Goal: Task Accomplishment & Management: Use online tool/utility

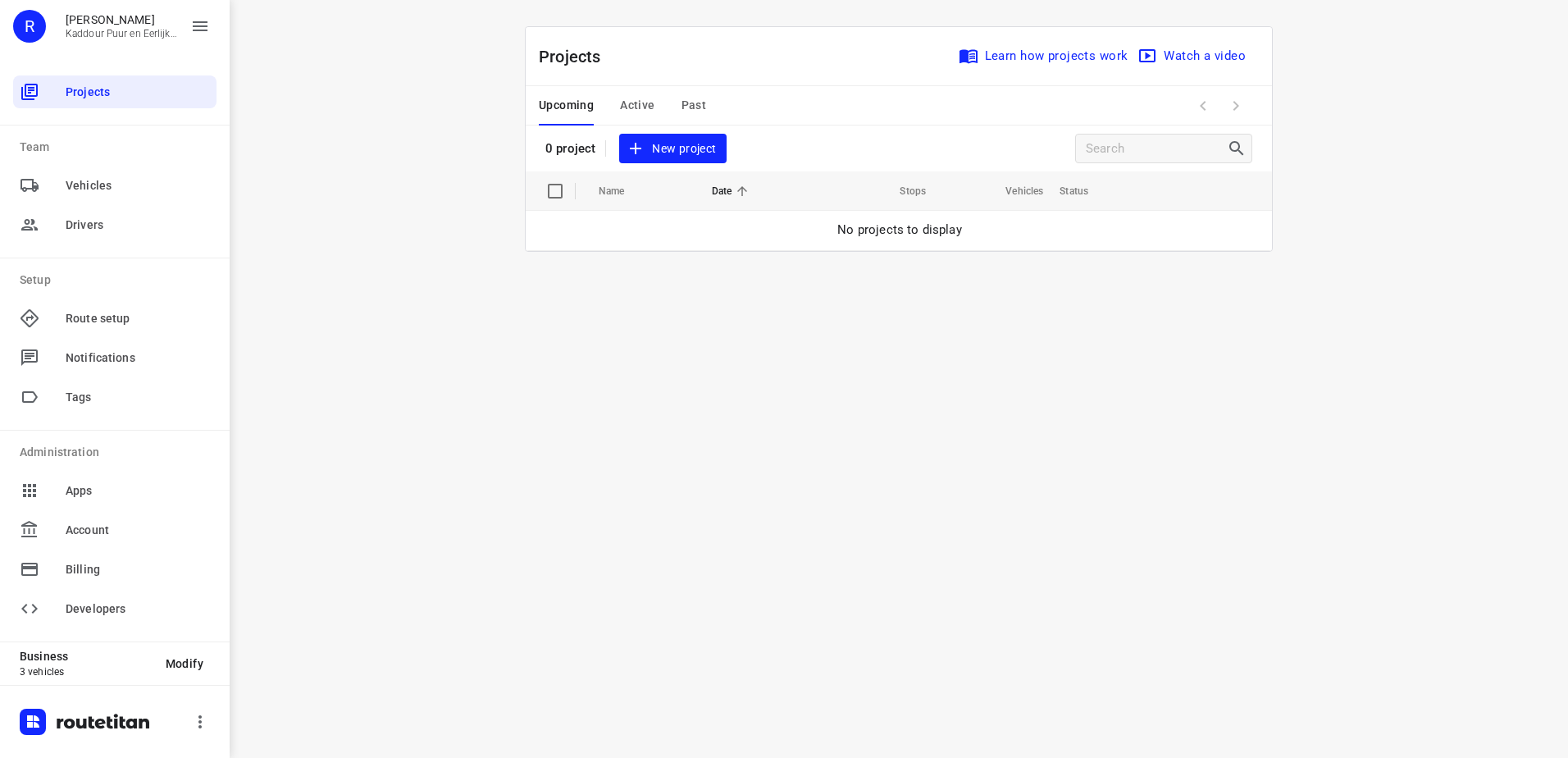
click at [657, 100] on div "Upcoming Active Past" at bounding box center [636, 106] width 194 height 39
click at [646, 104] on span "Active" at bounding box center [637, 105] width 34 height 21
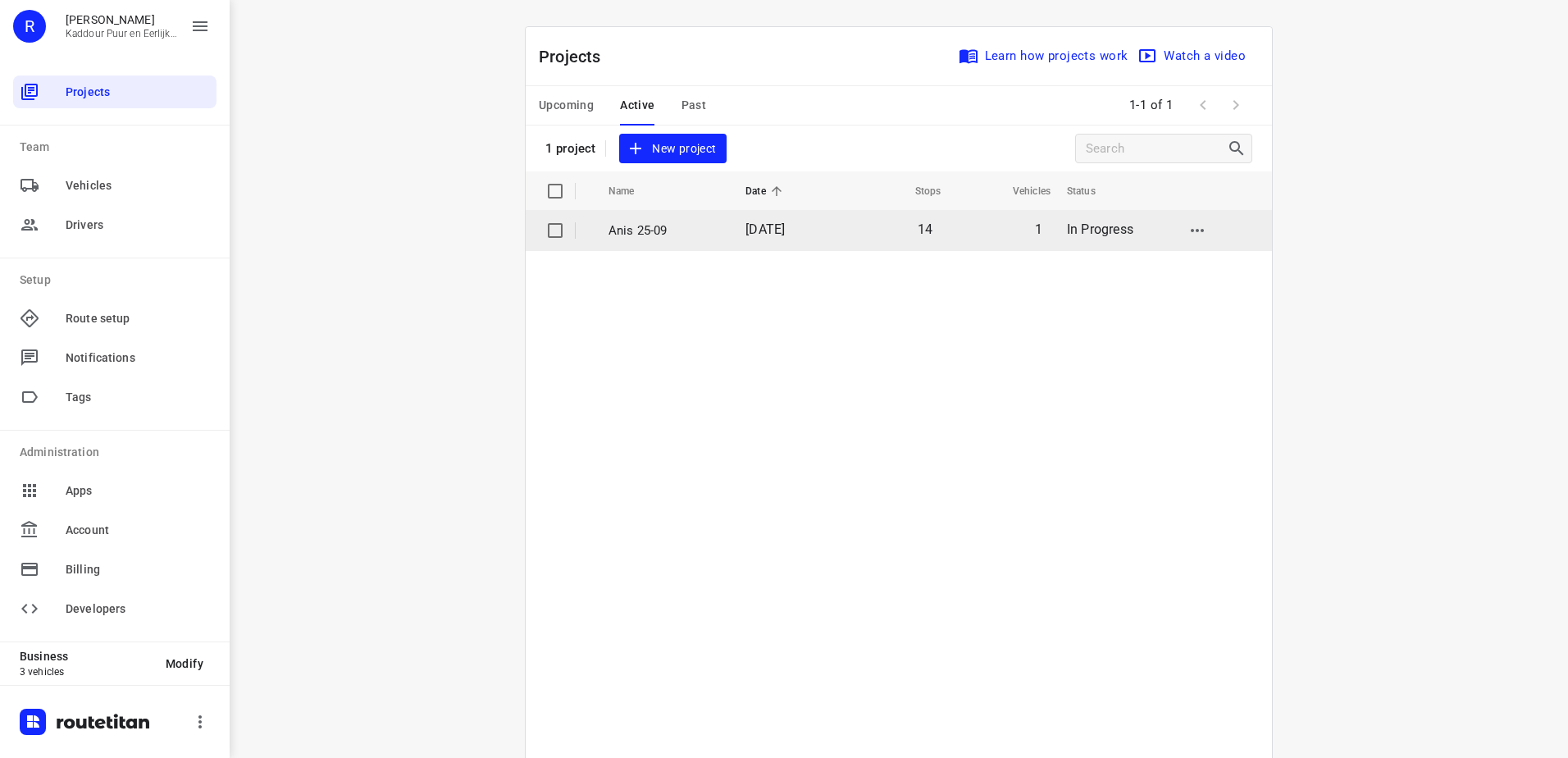
click at [748, 227] on span "[DATE]" at bounding box center [765, 229] width 39 height 16
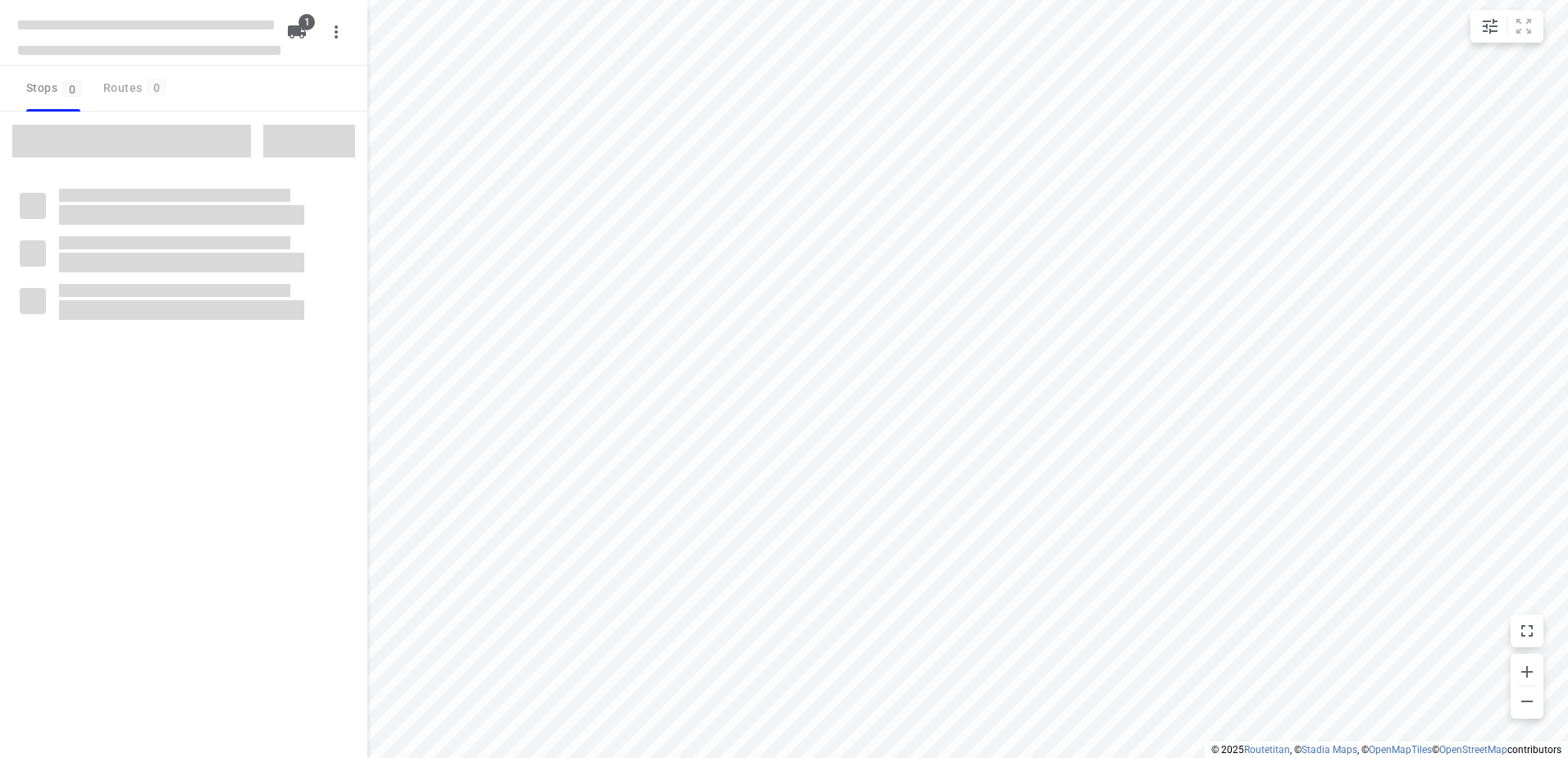
type input "distance"
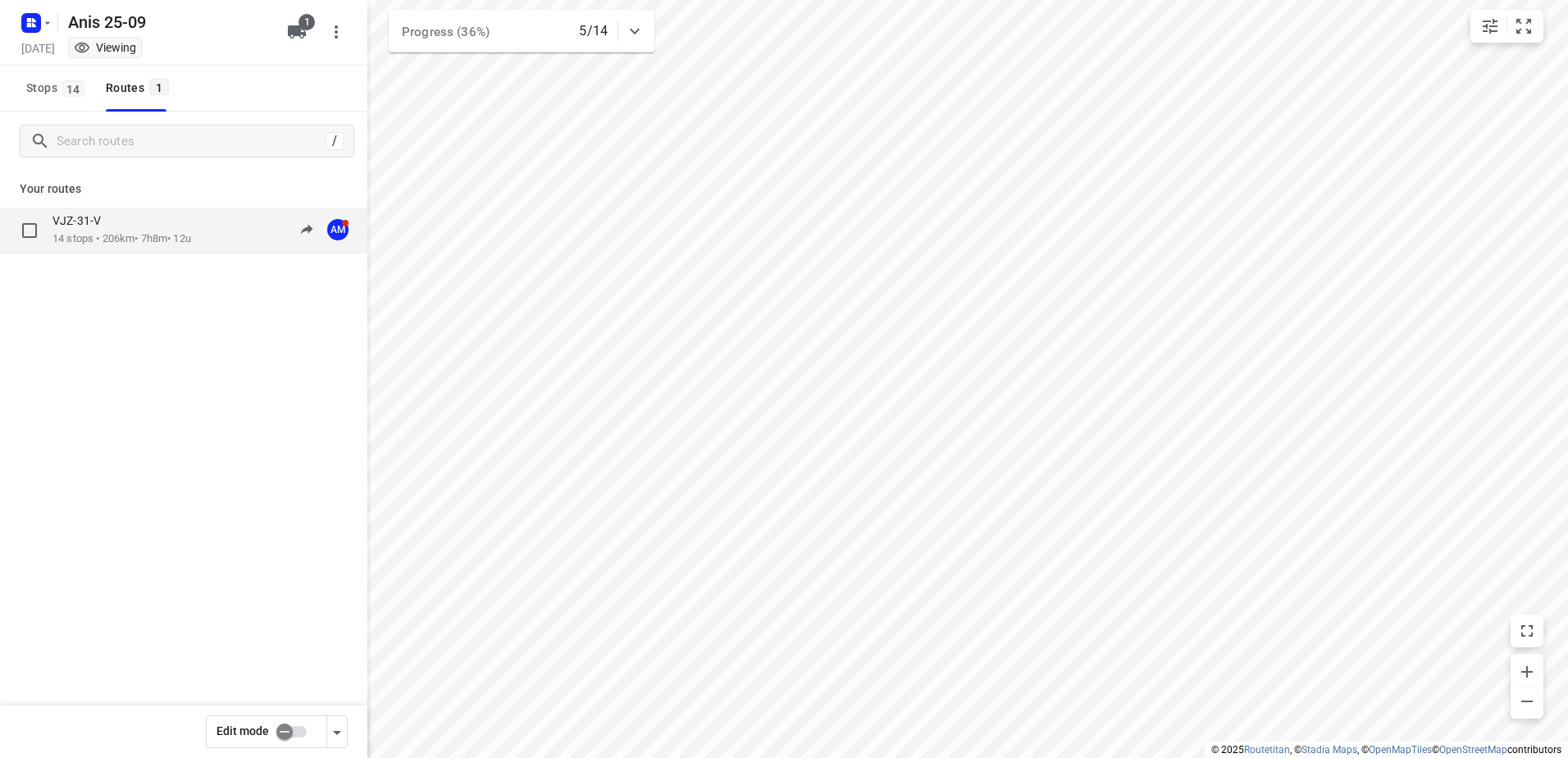
click at [139, 230] on div "VJZ-31-V" at bounding box center [122, 222] width 139 height 18
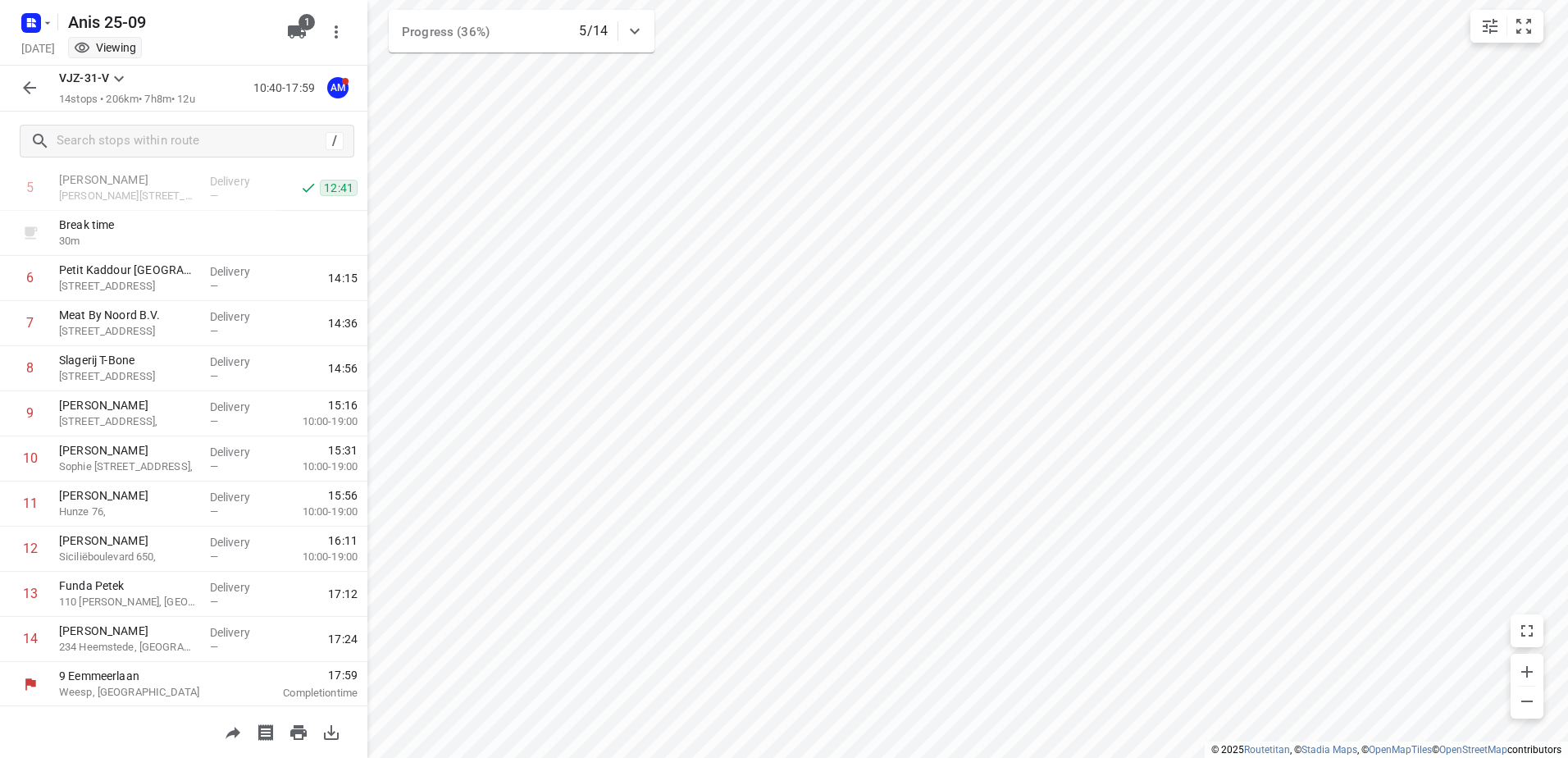
scroll to position [269, 0]
click at [28, 25] on icon "button" at bounding box center [29, 24] width 4 height 4
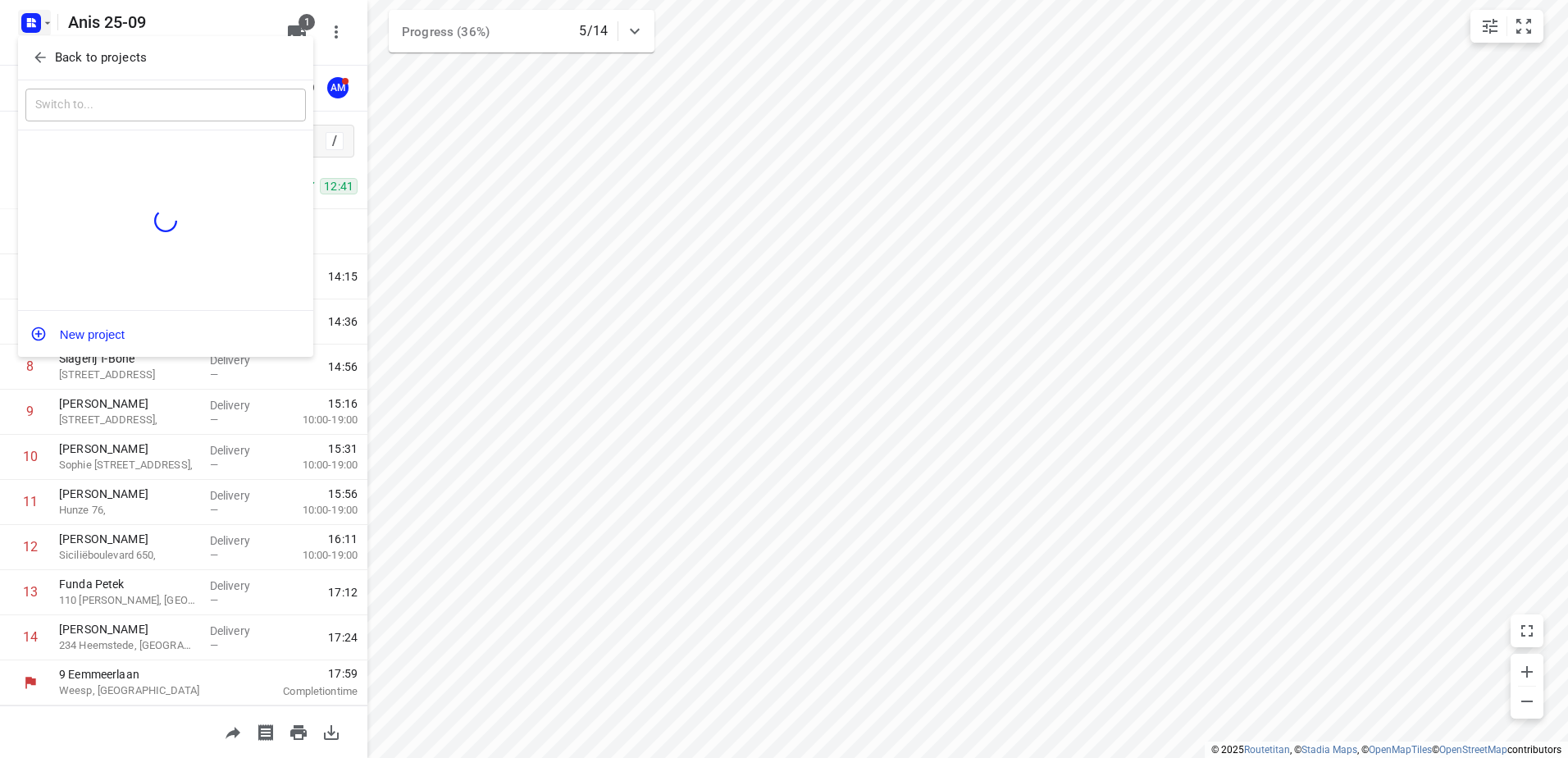
click at [139, 66] on p "Back to projects" at bounding box center [101, 57] width 92 height 19
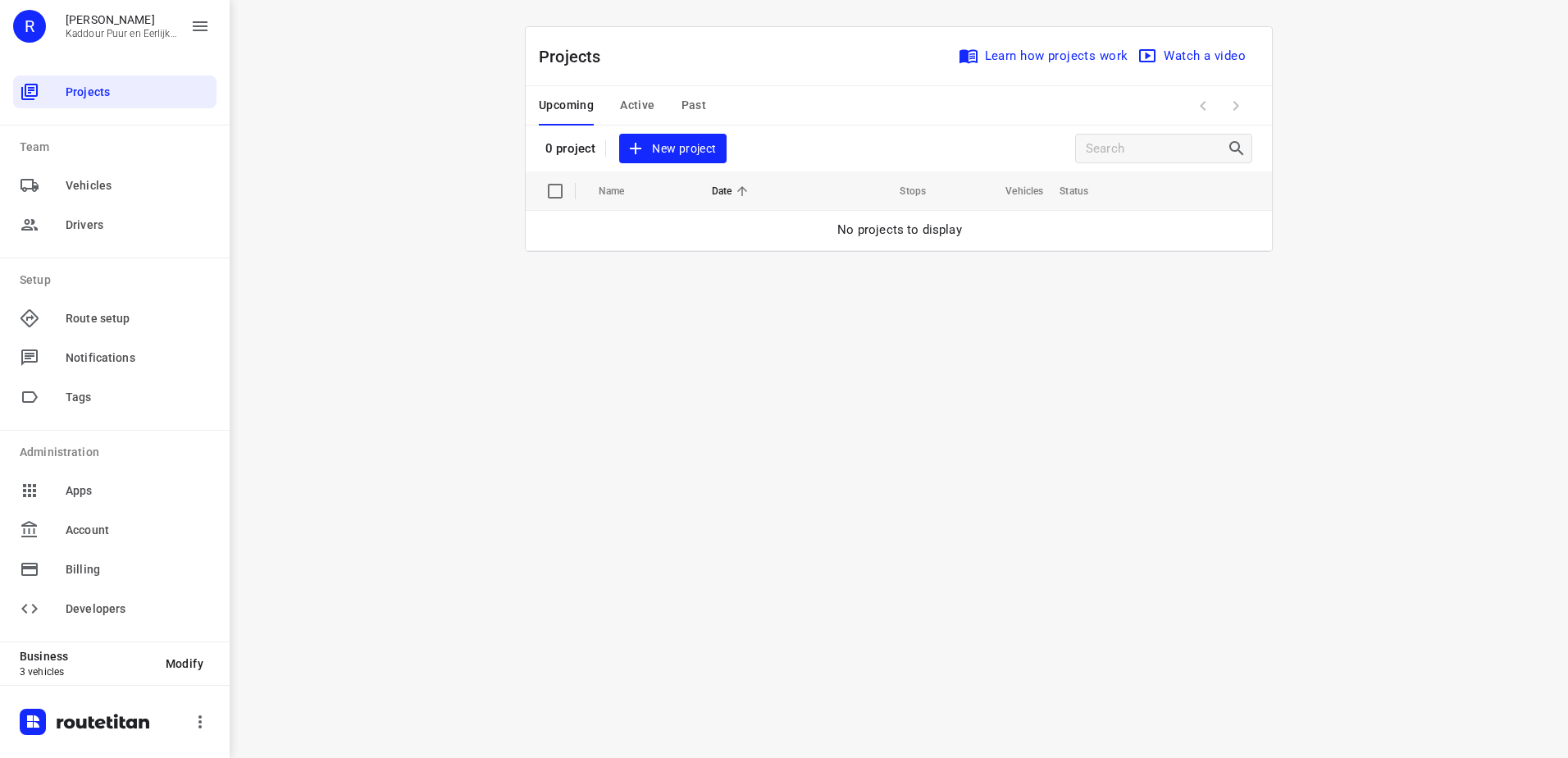
click at [627, 99] on span "Active" at bounding box center [637, 105] width 34 height 21
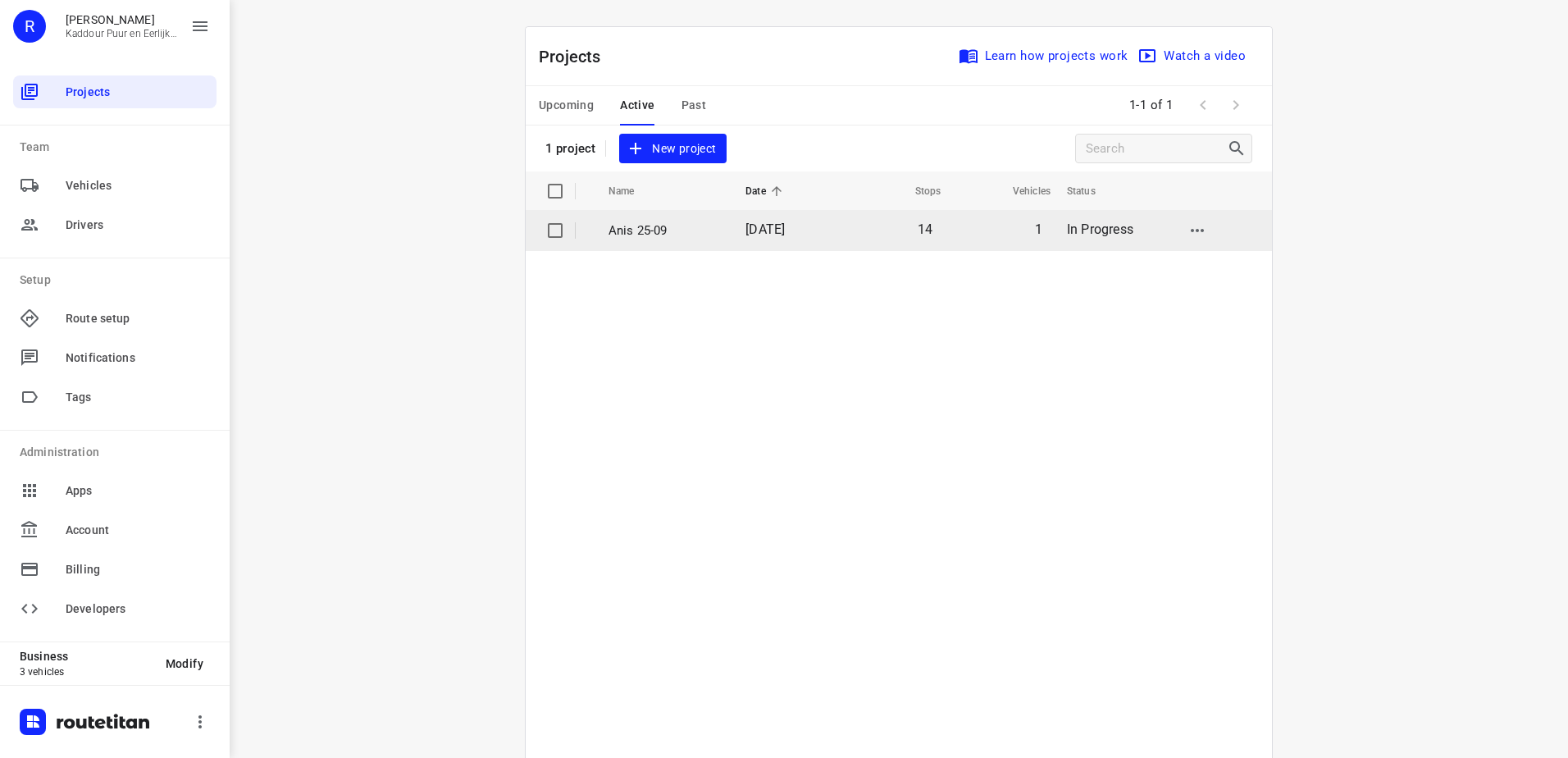
click at [660, 226] on p "Anis 25-09" at bounding box center [665, 230] width 113 height 19
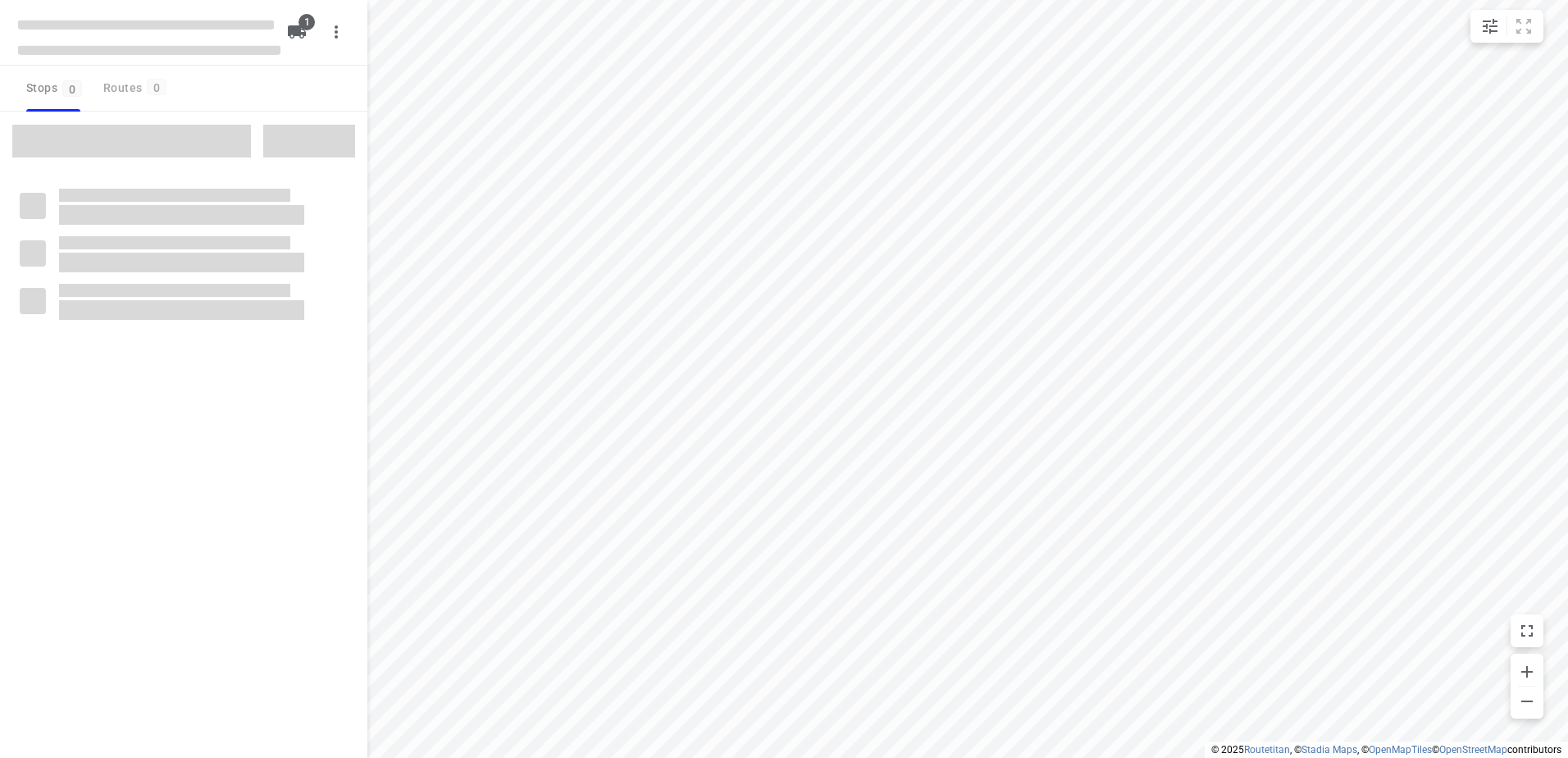
type input "distance"
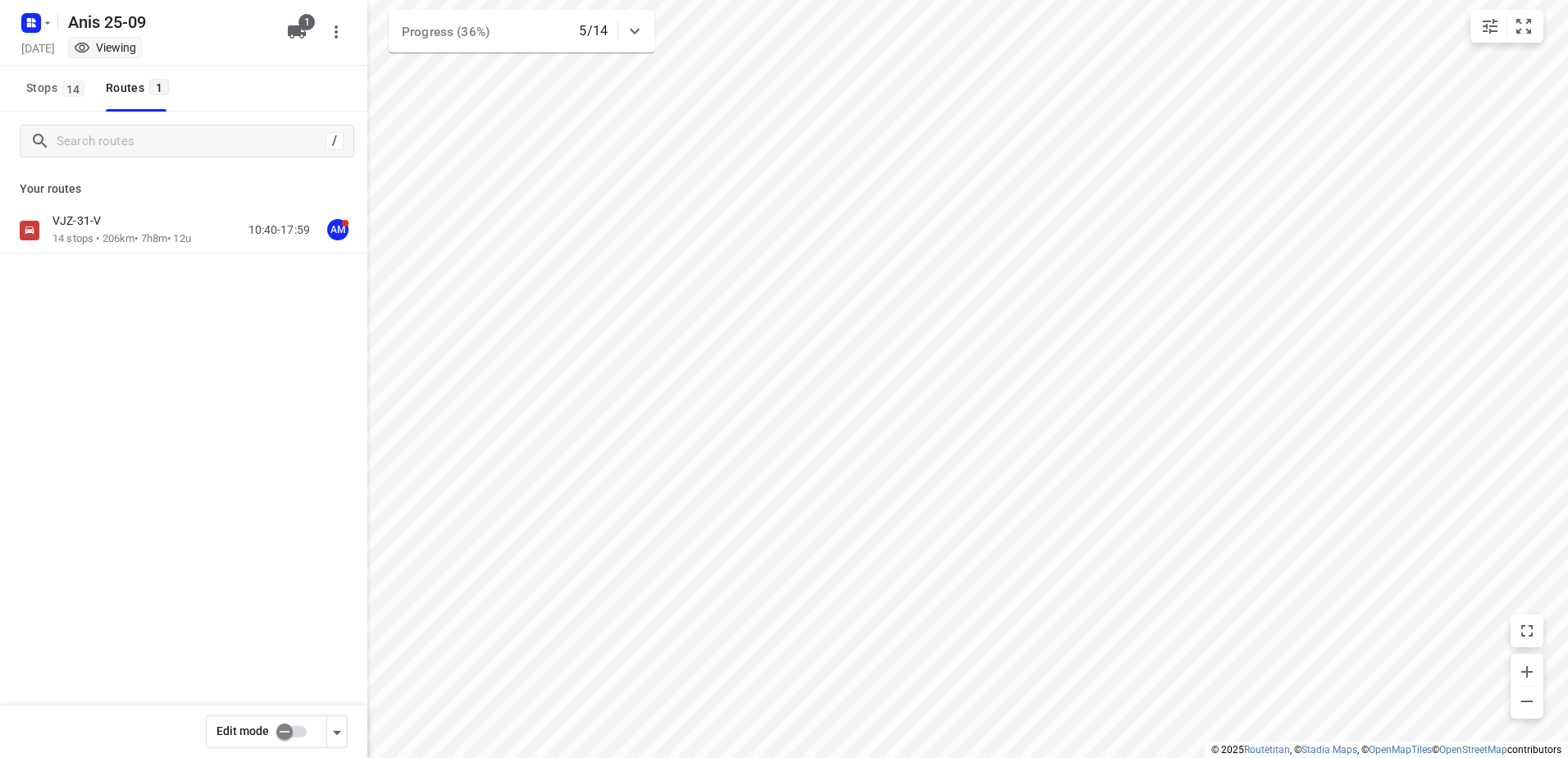
click at [286, 735] on input "checkbox" at bounding box center [285, 733] width 94 height 31
checkbox input "true"
click at [136, 225] on div "VJZ-31-V" at bounding box center [122, 222] width 139 height 18
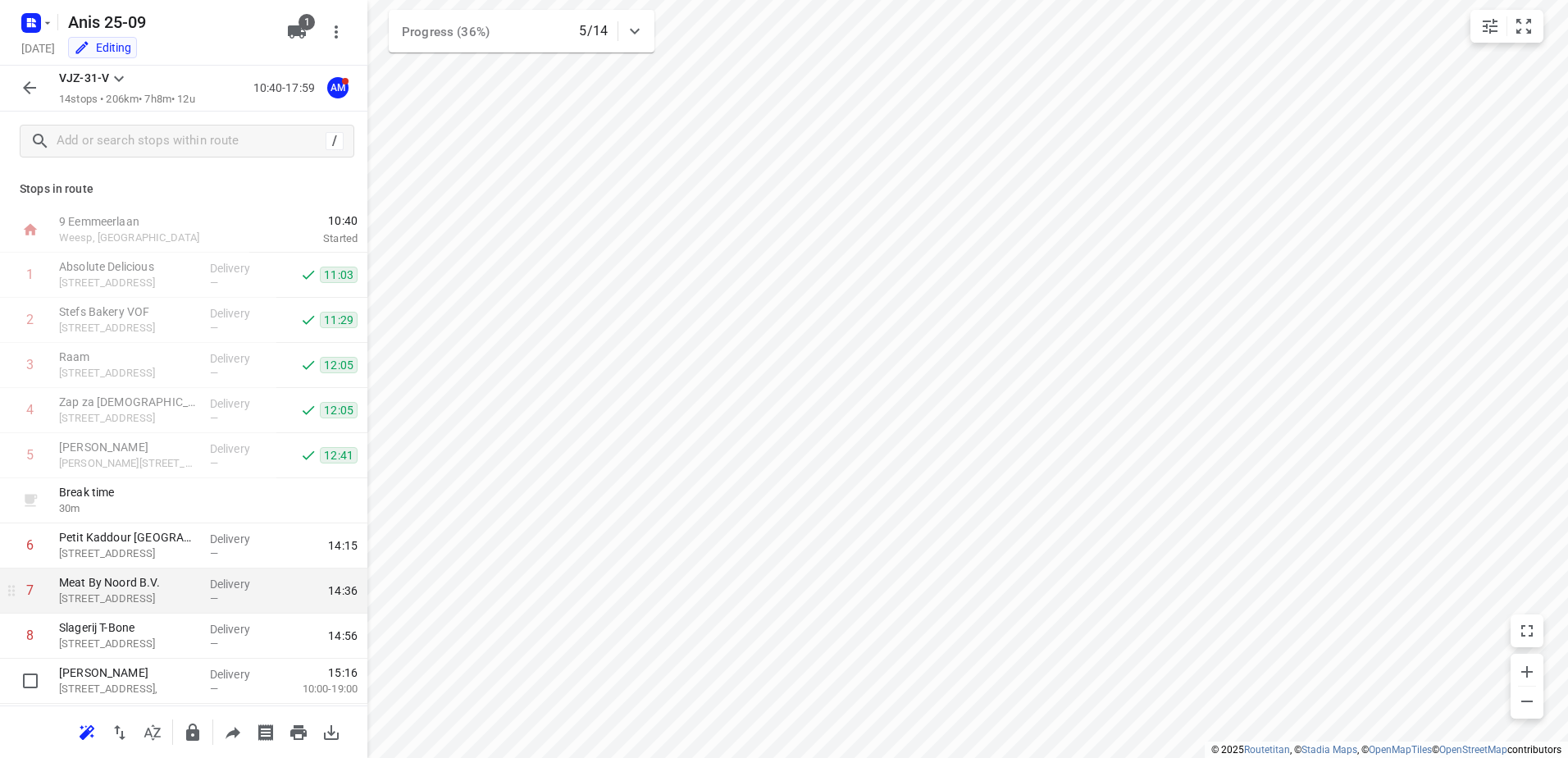
drag, startPoint x: 182, startPoint y: 406, endPoint x: 179, endPoint y: 611, distance: 205.0
click at [188, 651] on div "1 Absolute Delicious [STREET_ADDRESS] Delivery — 11:03 2 [GEOGRAPHIC_DATA][STRE…" at bounding box center [183, 591] width 367 height 677
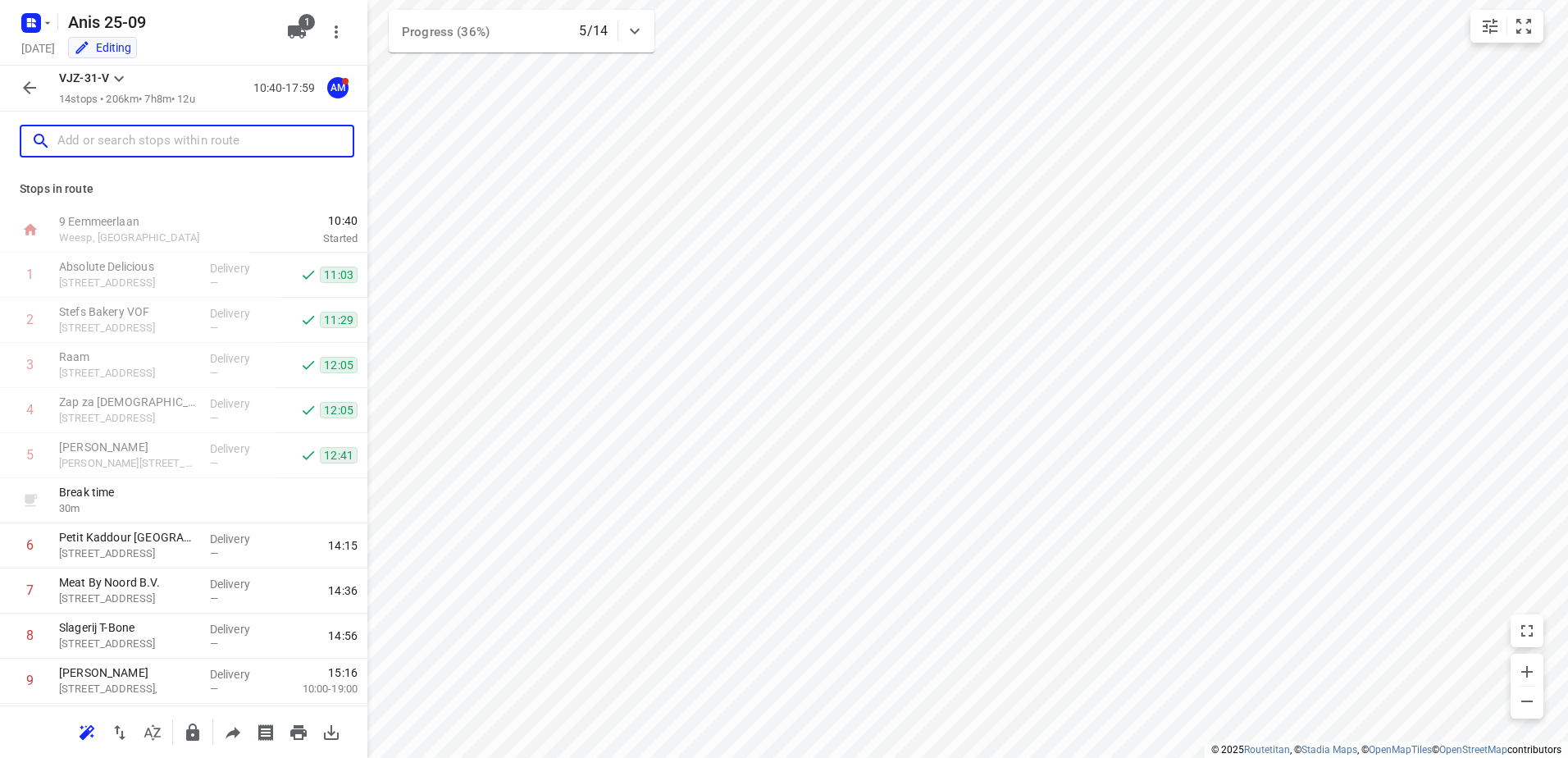
click at [164, 146] on input "text" at bounding box center [206, 142] width 296 height 25
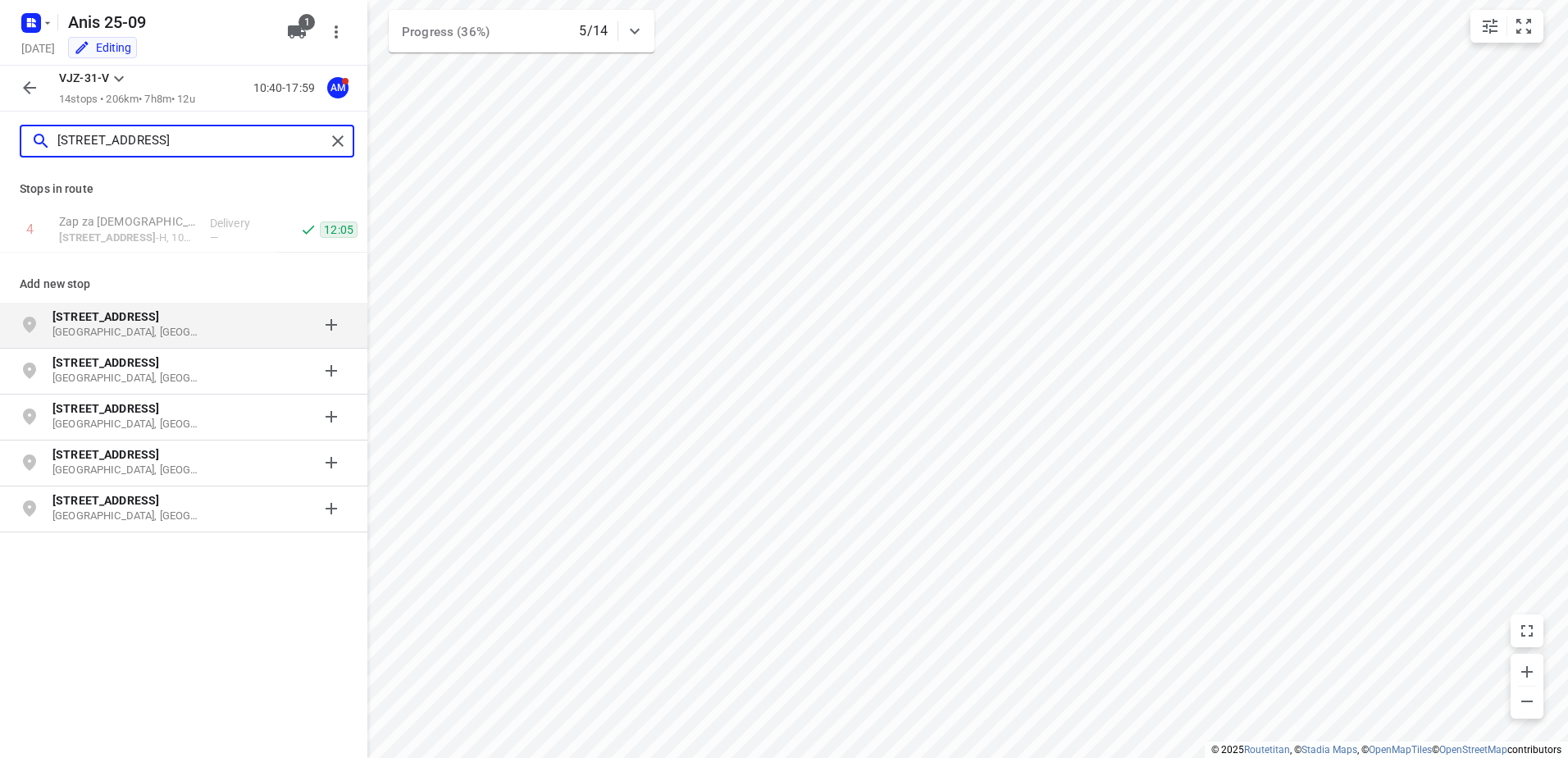
type input "[STREET_ADDRESS]"
click at [133, 310] on p "[STREET_ADDRESS]" at bounding box center [128, 316] width 151 height 17
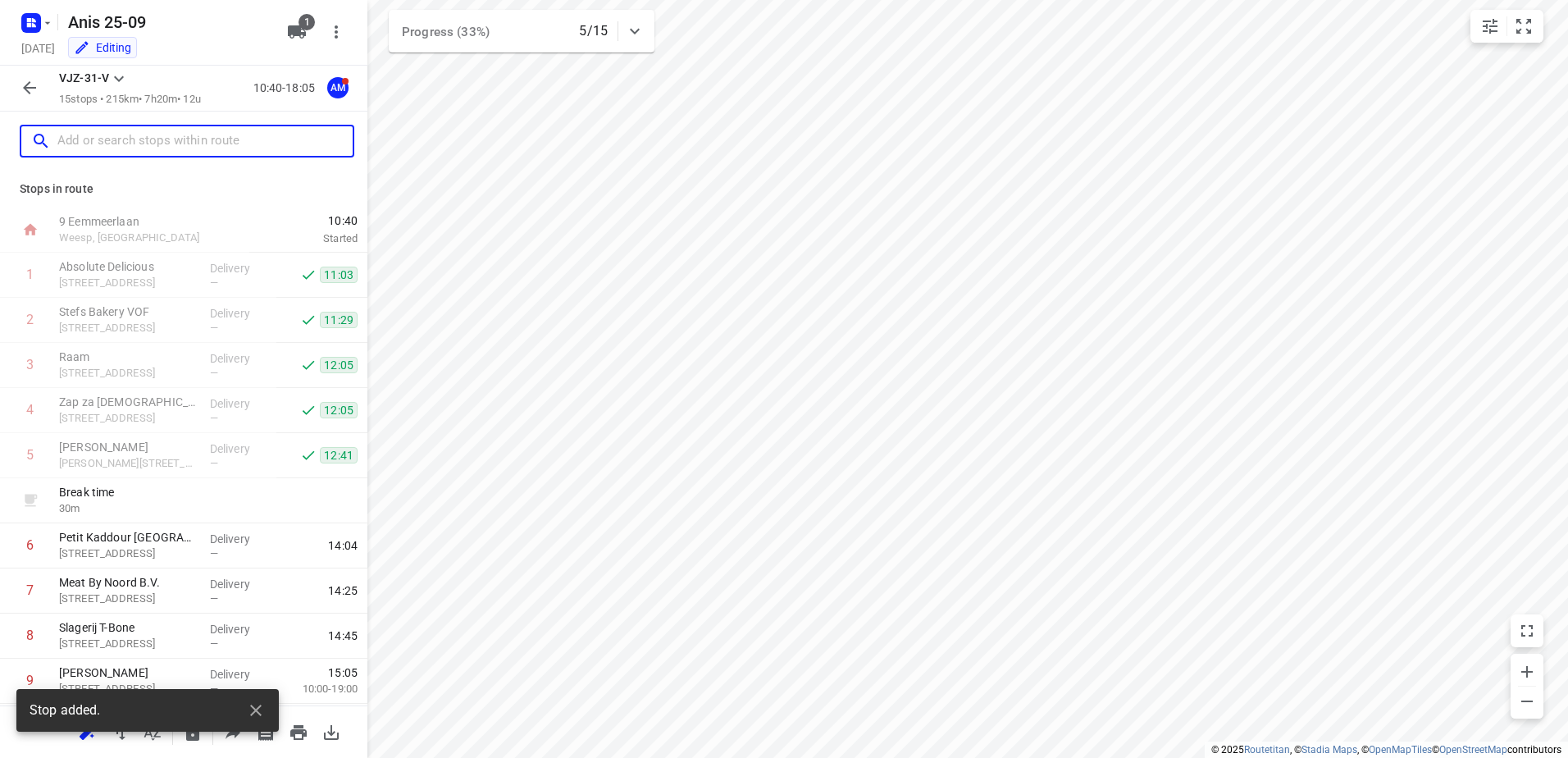
scroll to position [314, 0]
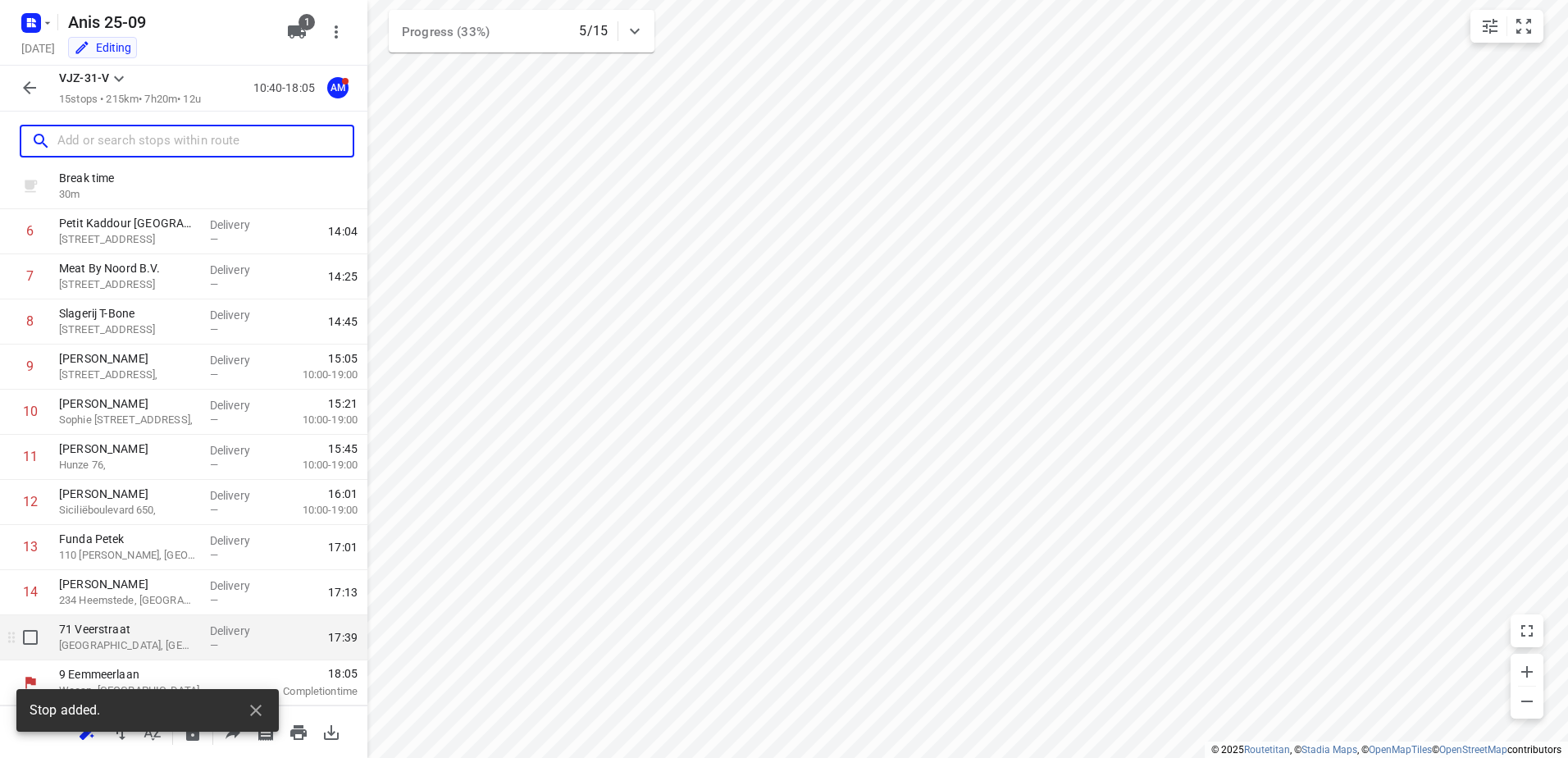
click at [167, 633] on p "71 Veerstraat" at bounding box center [127, 629] width 138 height 17
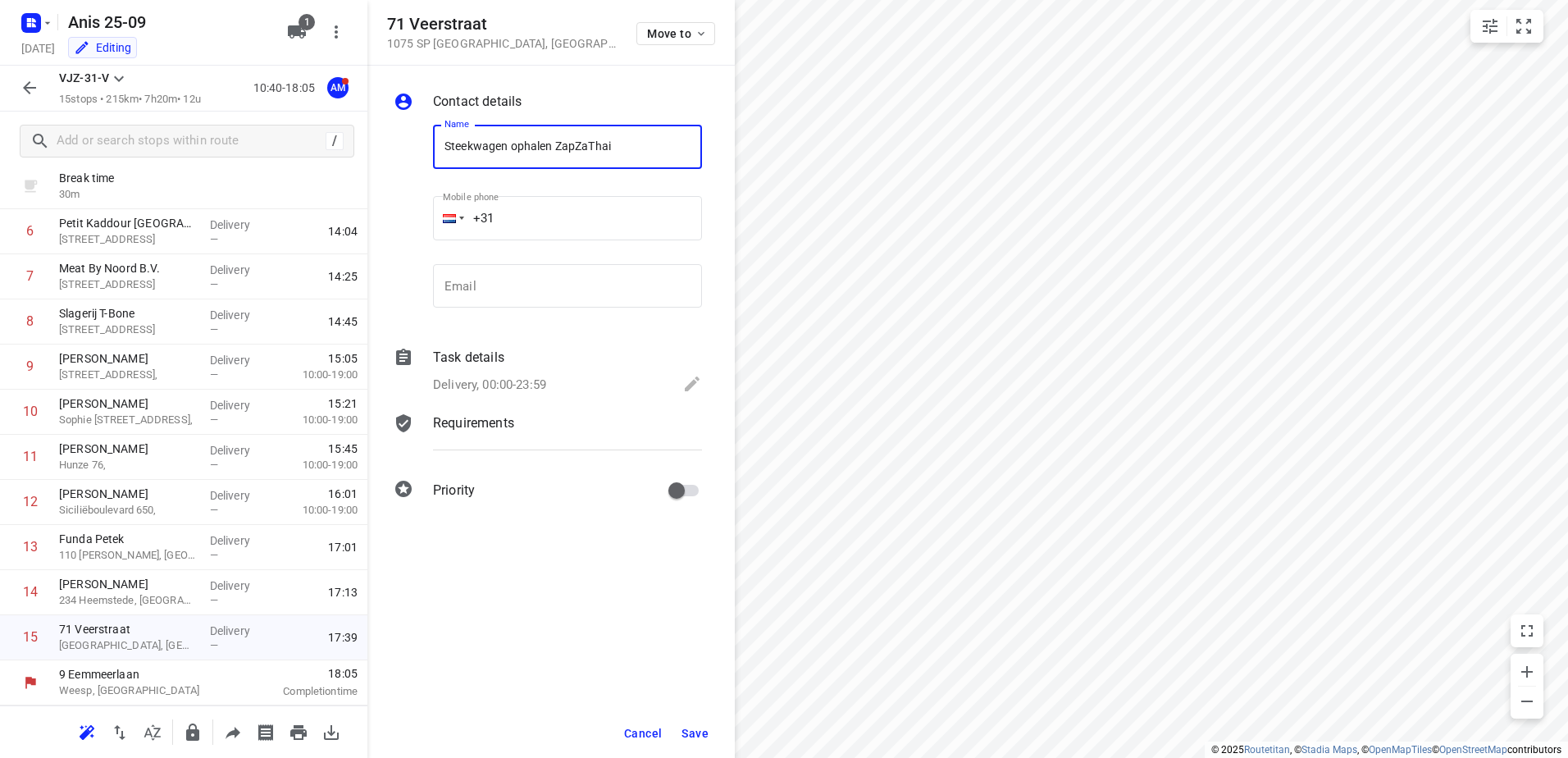
type input "Steekwagen ophalen ZapZaThai"
click at [506, 372] on div "Task details Delivery, 00:00-23:59" at bounding box center [568, 372] width 276 height 56
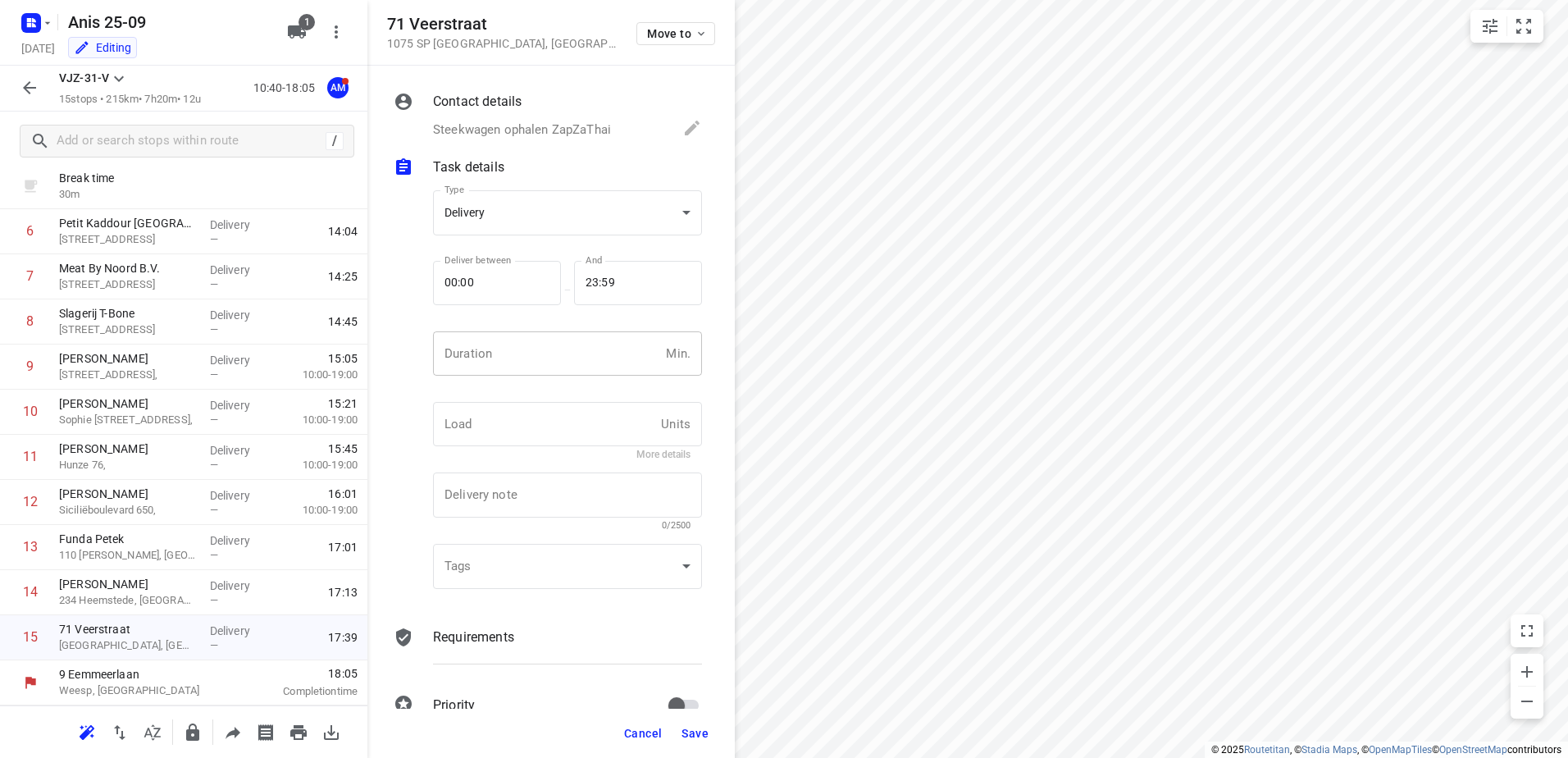
click at [527, 355] on input "number" at bounding box center [546, 354] width 226 height 44
type input "15"
click at [696, 719] on button "Save" at bounding box center [695, 734] width 40 height 29
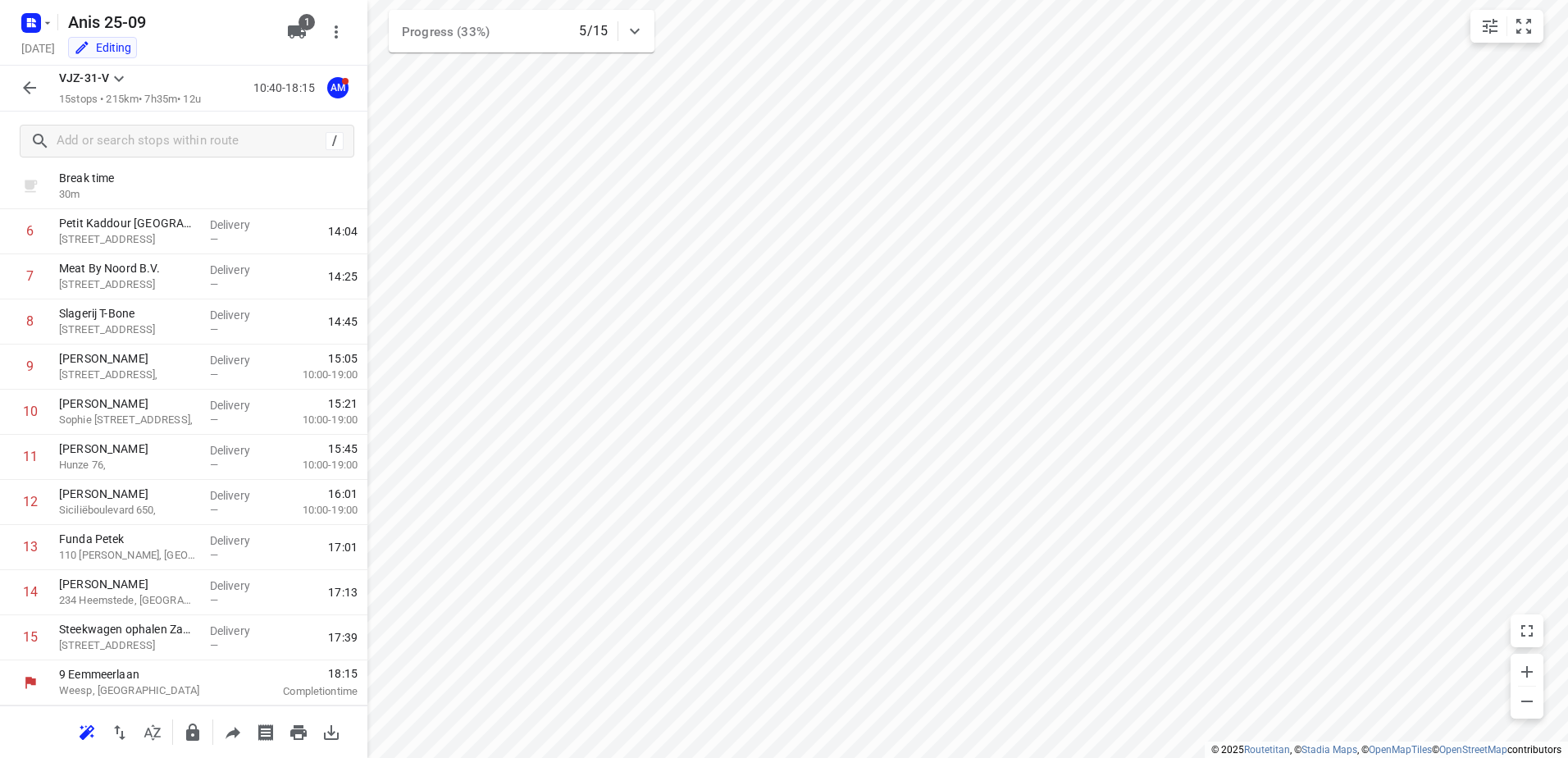
click at [33, 84] on icon "button" at bounding box center [29, 88] width 20 height 20
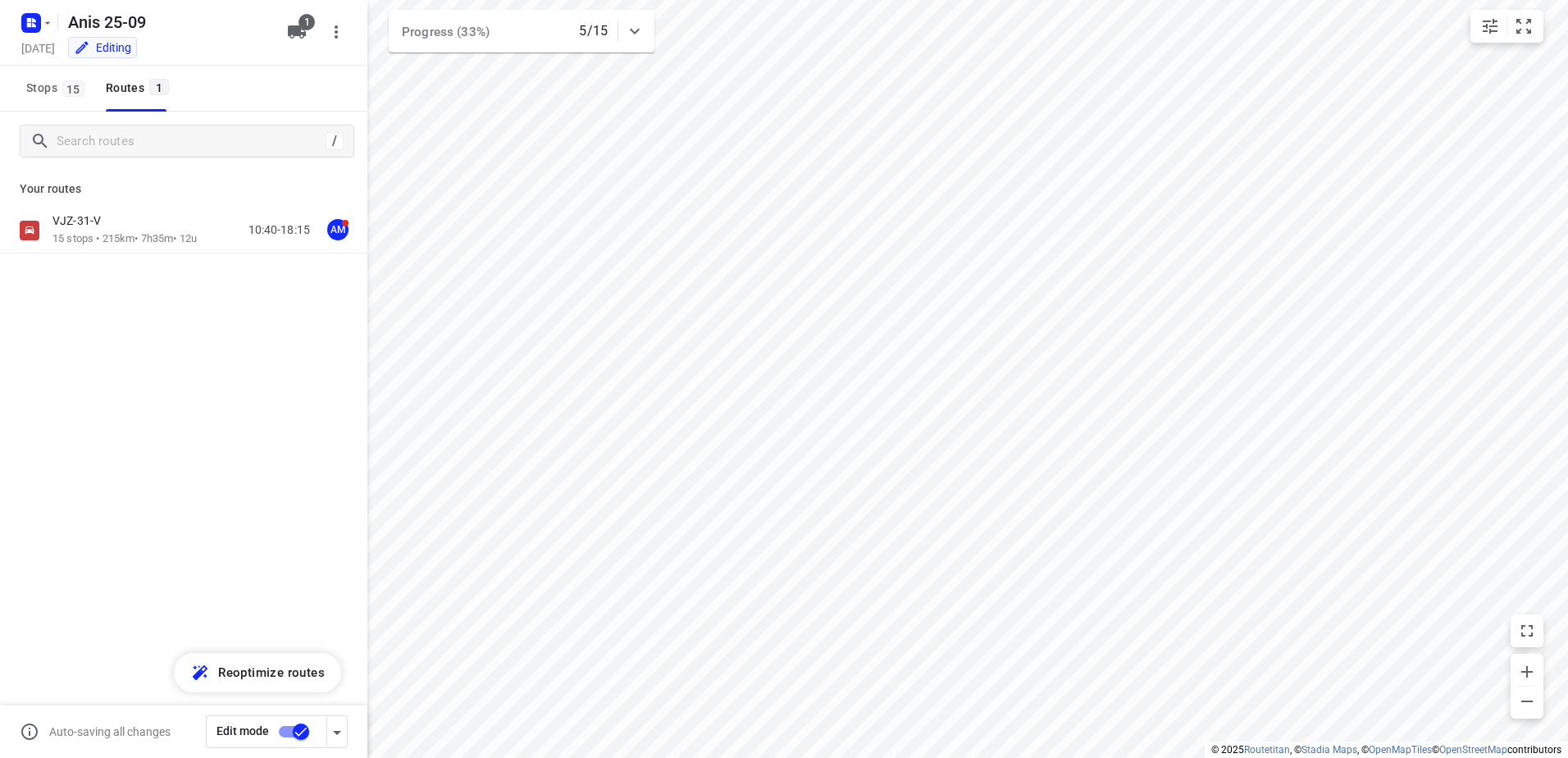
click at [294, 732] on input "checkbox" at bounding box center [301, 733] width 94 height 31
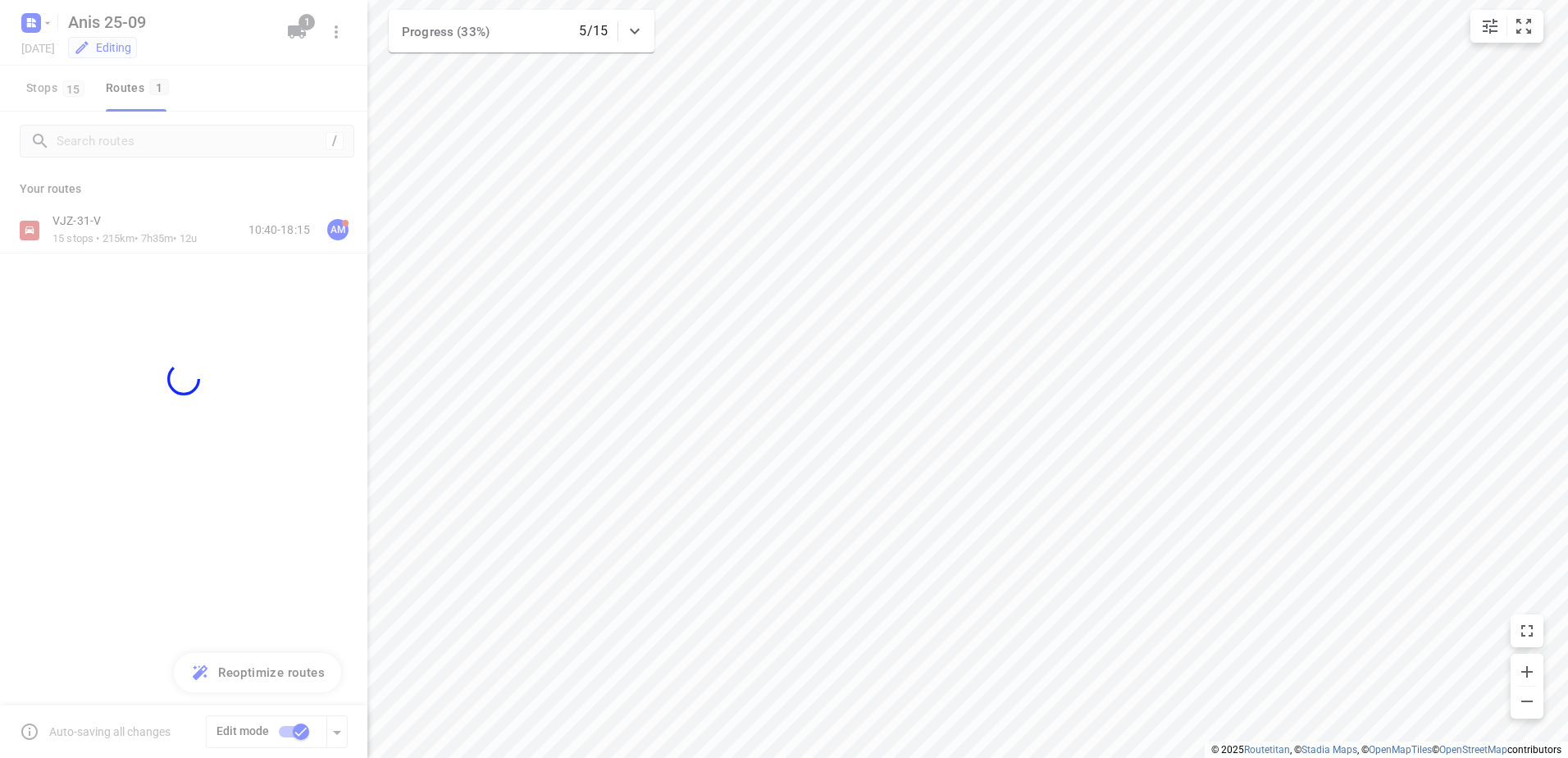
checkbox input "false"
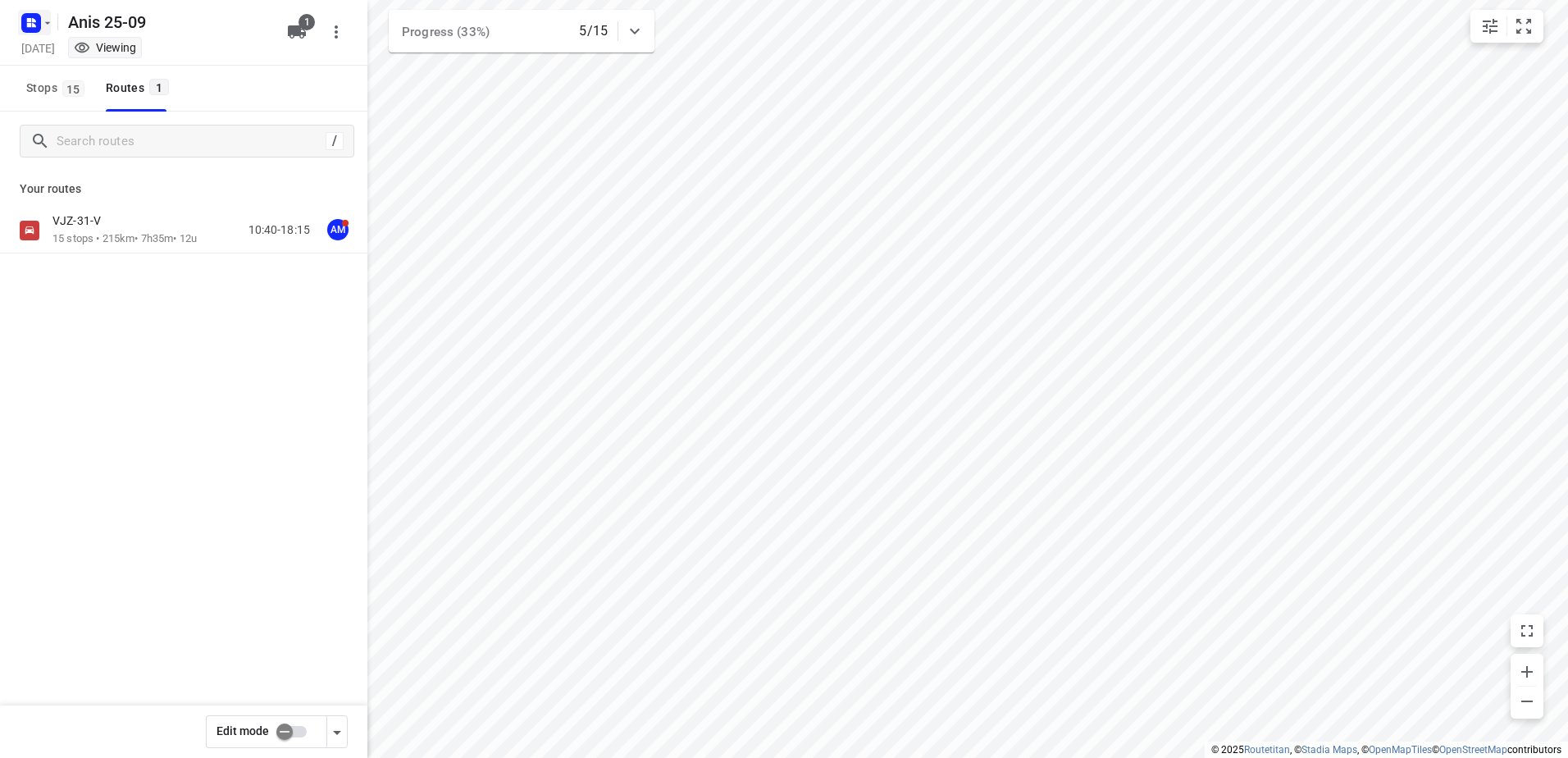
click at [30, 21] on icon "button" at bounding box center [29, 20] width 4 height 4
